Goal: Answer question/provide support: Share knowledge or assist other users

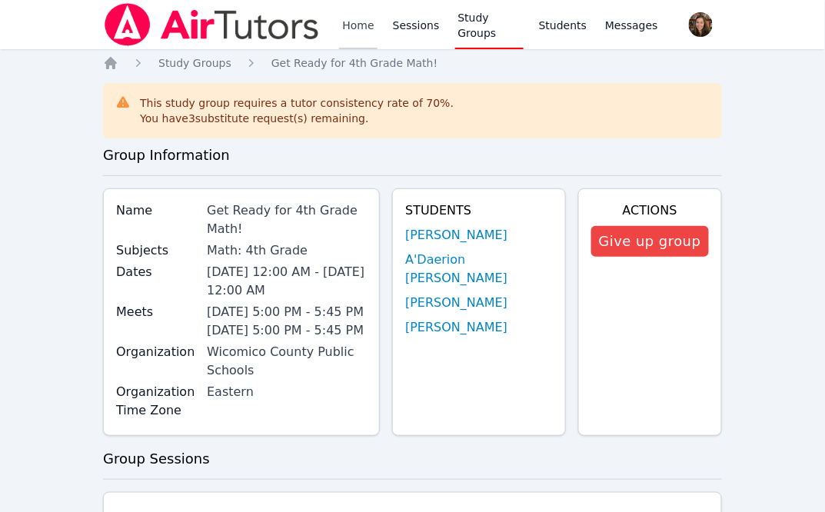
click at [360, 27] on link "Home" at bounding box center [358, 24] width 38 height 49
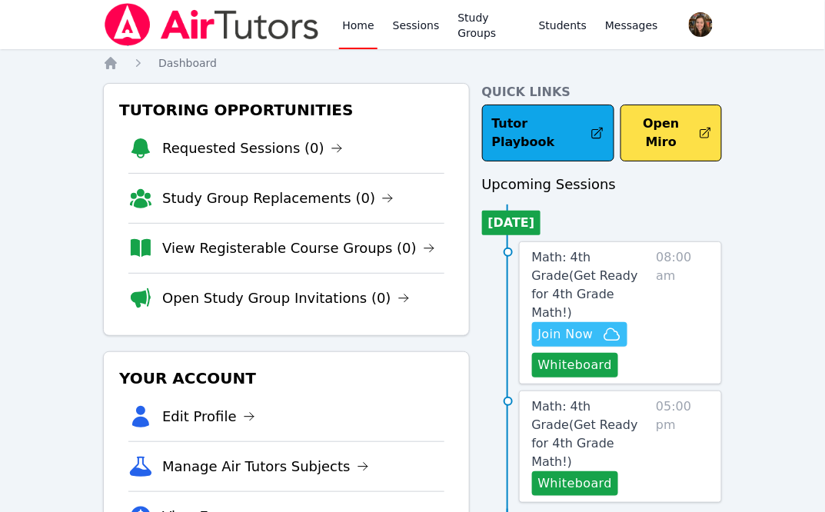
click at [586, 325] on span "Join Now" at bounding box center [565, 334] width 55 height 18
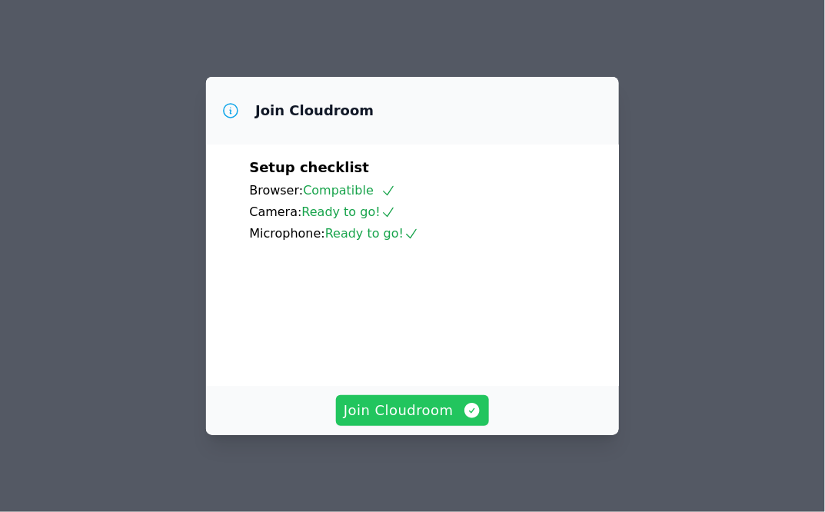
click at [443, 414] on span "Join Cloudroom" at bounding box center [413, 411] width 138 height 22
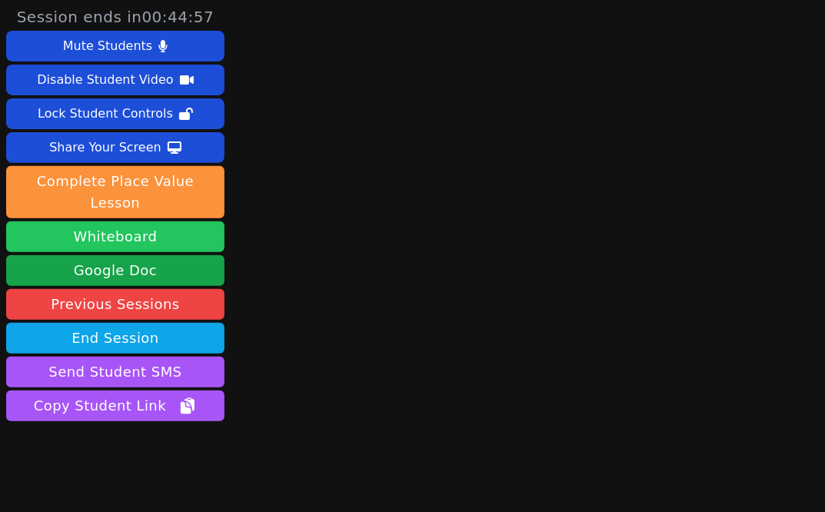
click at [173, 222] on button "Whiteboard" at bounding box center [115, 236] width 218 height 31
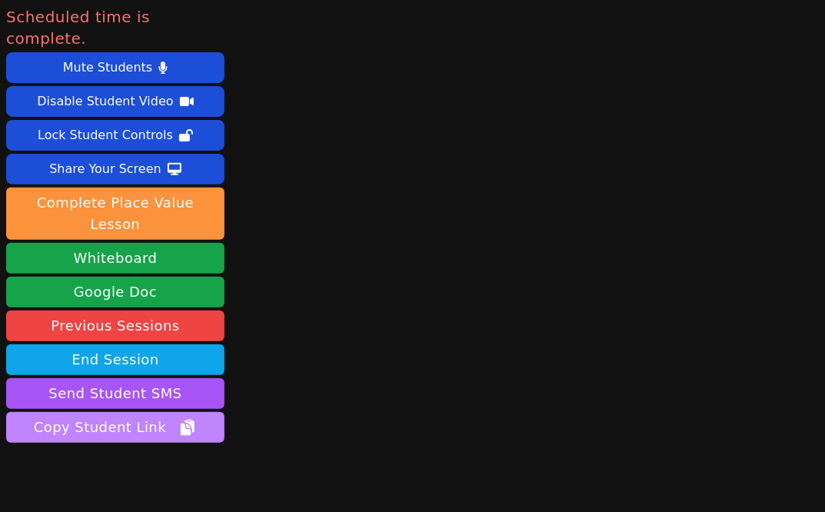
scroll to position [19, 0]
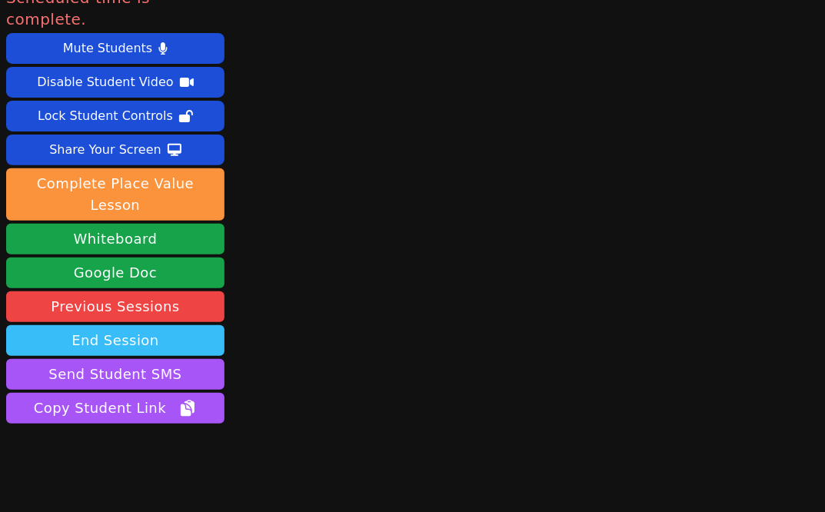
click at [144, 325] on button "End Session" at bounding box center [115, 340] width 218 height 31
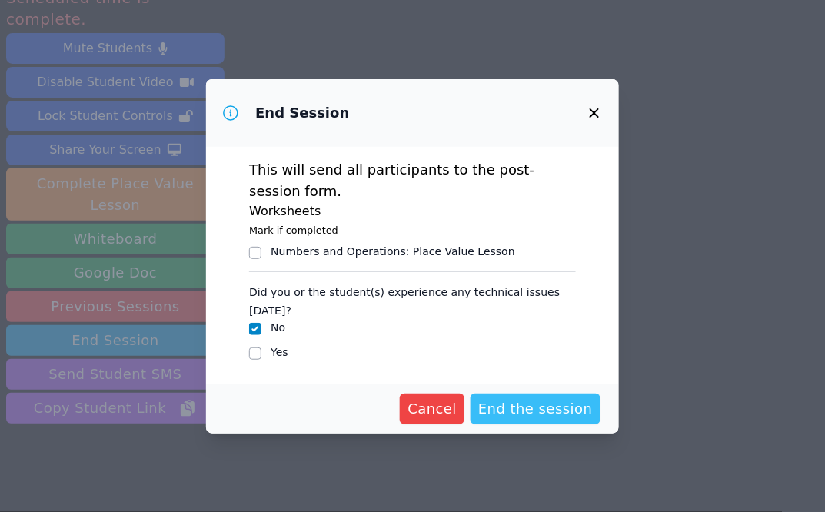
click at [532, 402] on span "End the session" at bounding box center [535, 409] width 115 height 22
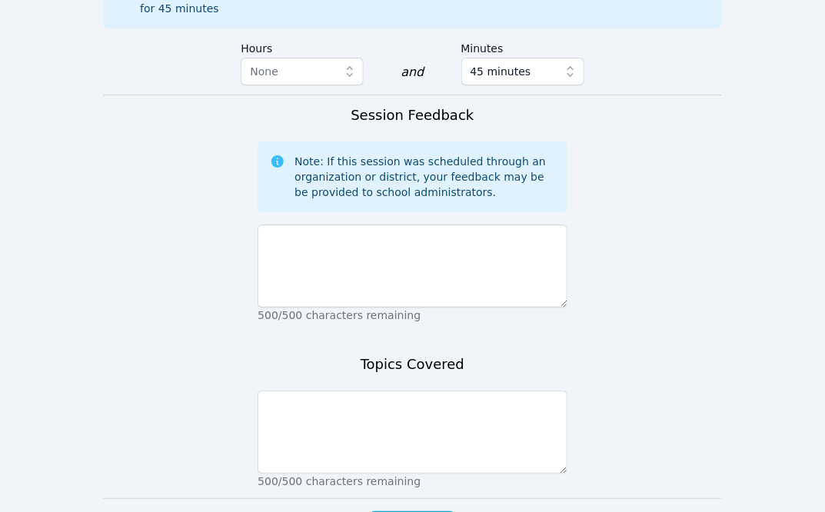
scroll to position [1167, 0]
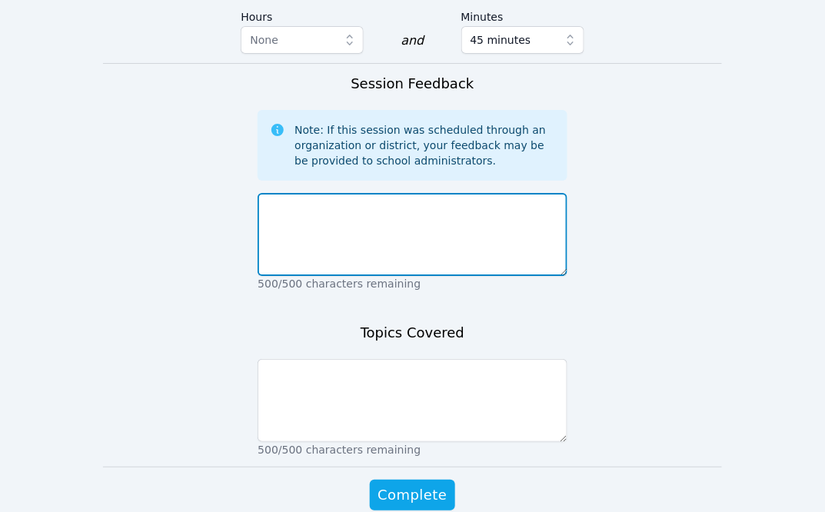
click at [360, 206] on textarea at bounding box center [412, 234] width 309 height 83
type textarea "No students attended"
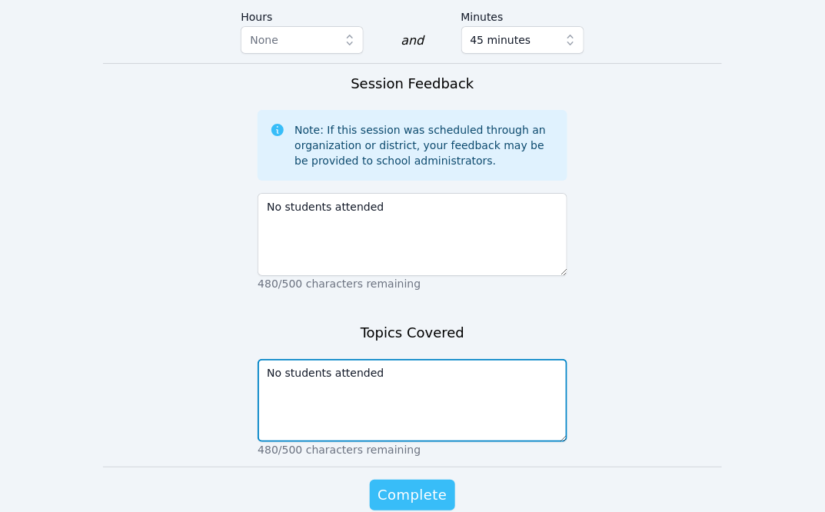
type textarea "No students attended"
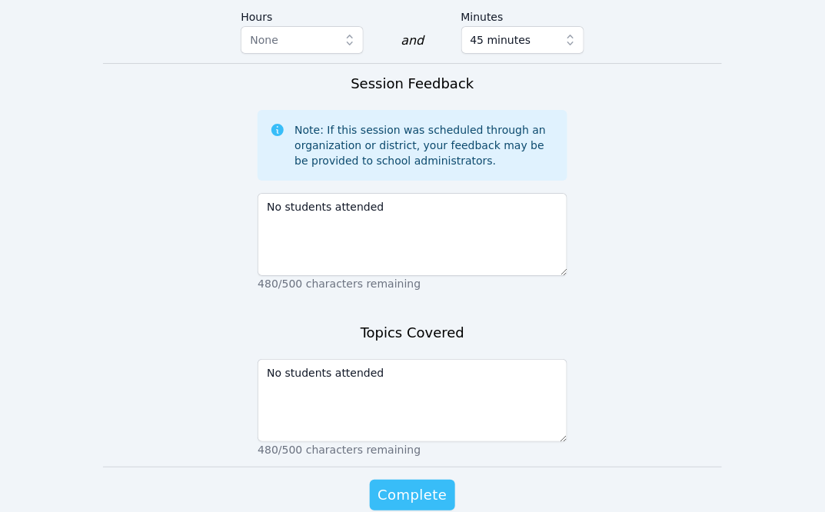
click at [427, 484] on span "Complete" at bounding box center [411, 495] width 69 height 22
